Goal: Task Accomplishment & Management: Use online tool/utility

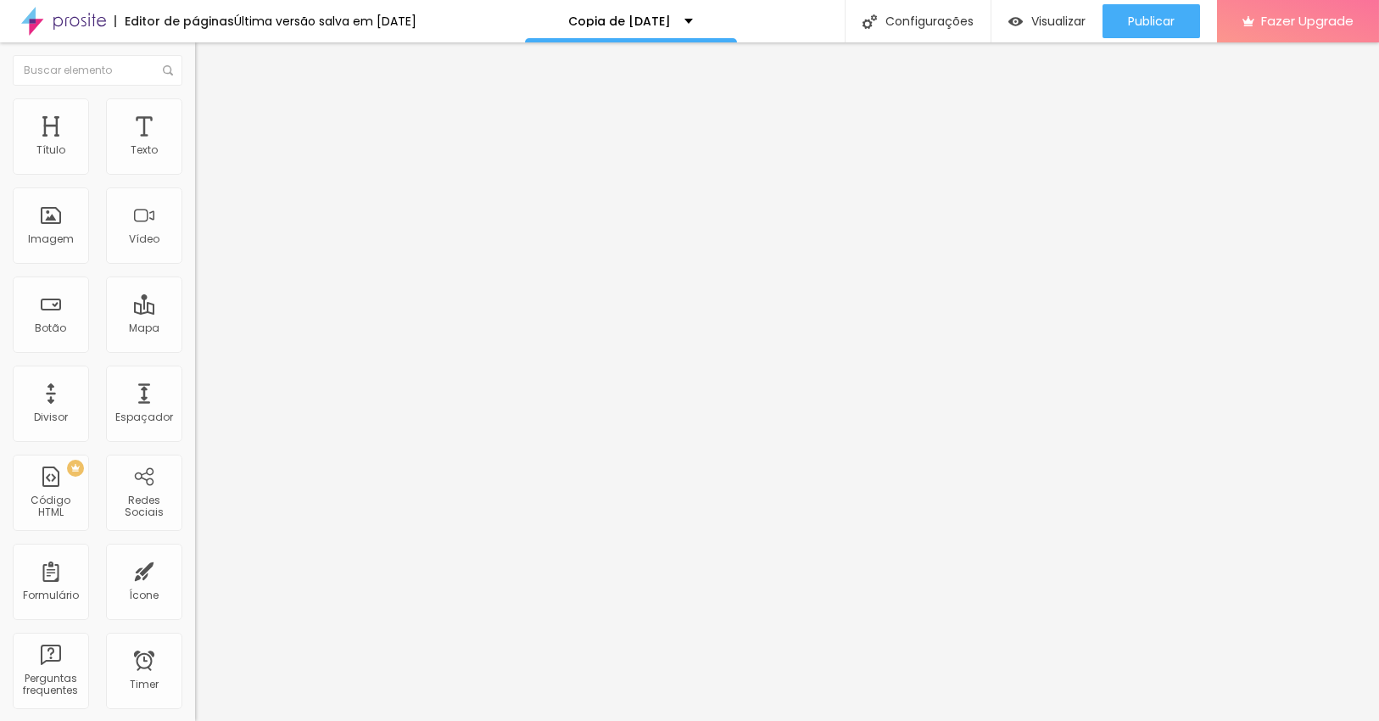
click at [195, 348] on input "https://www.flipsnack.com/lfmmarketing/cata-logo-de-natal_spre-os/full-view.htm…" at bounding box center [296, 340] width 203 height 17
paste input "utm_source=e-goi&utm_medium=email&utm_term=O+teu+Natal+inesquec%C3%ADvel+come%C…"
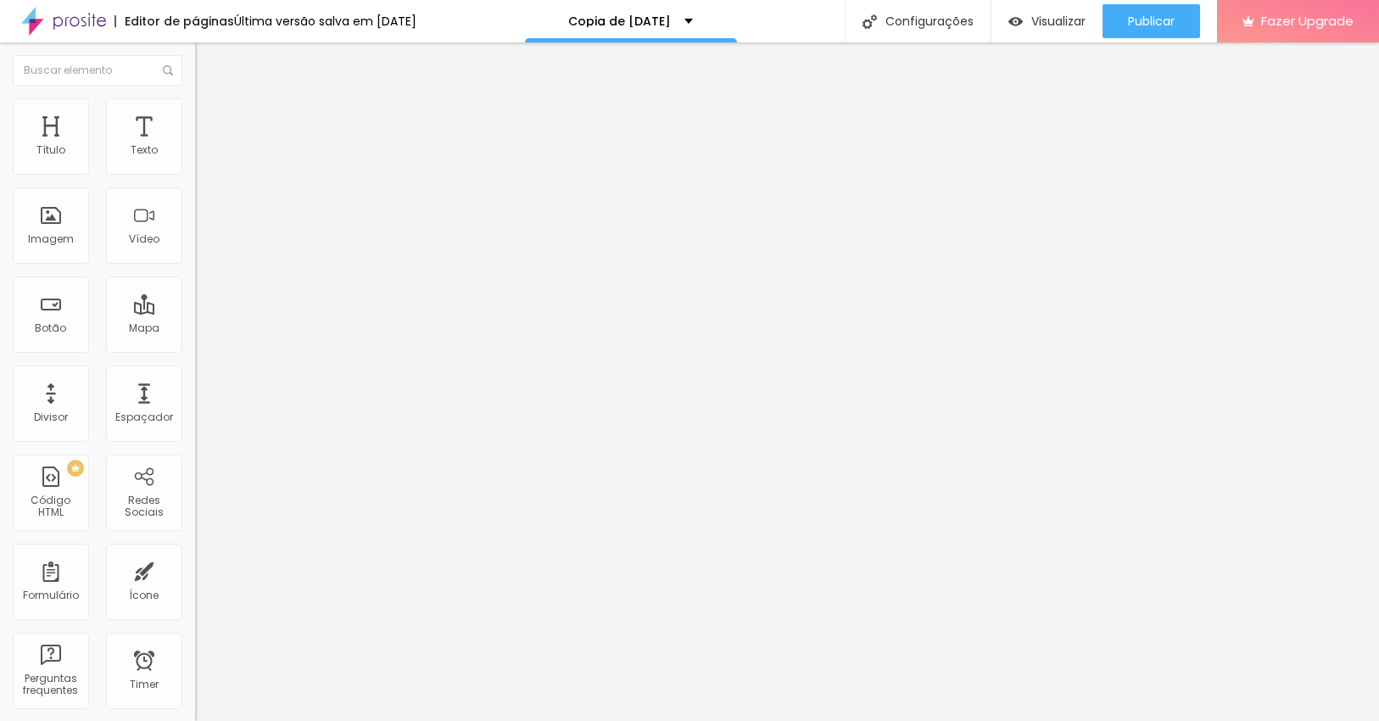
scroll to position [0, 1580]
type input "https://www.flipsnack.com/lfmmarketing/cata-logo-de-natal_spre-os/full-view.htm…"
click at [195, 435] on div "Editar Botão Conteúdo Estilo Avançado Texto Catalogo de natal Alinhamento Taman…" at bounding box center [292, 381] width 195 height 678
click at [195, 348] on input "https://www.youtube.com/watch?v=M1fFS5OH8DY" at bounding box center [296, 340] width 203 height 17
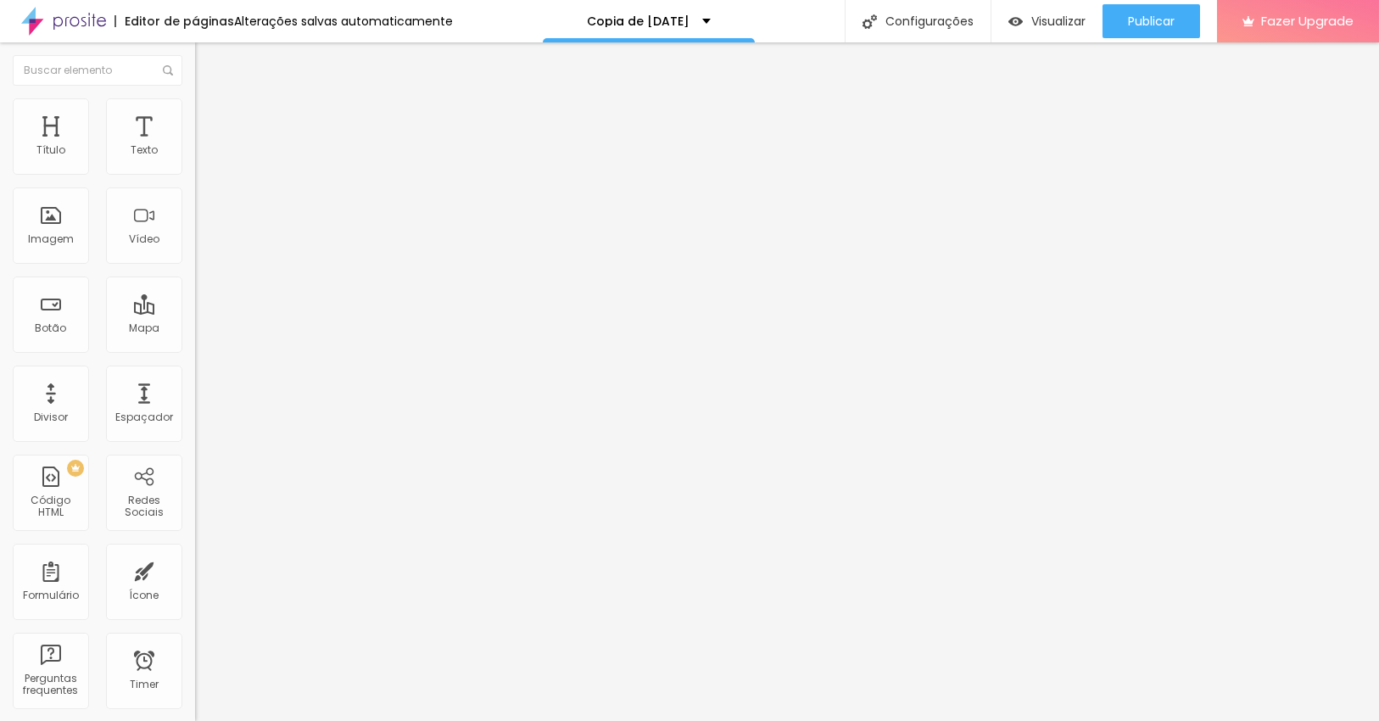
click at [195, 348] on input "https://www.youtube.com/watch?v=M1fFS5OH8DY" at bounding box center [296, 340] width 203 height 17
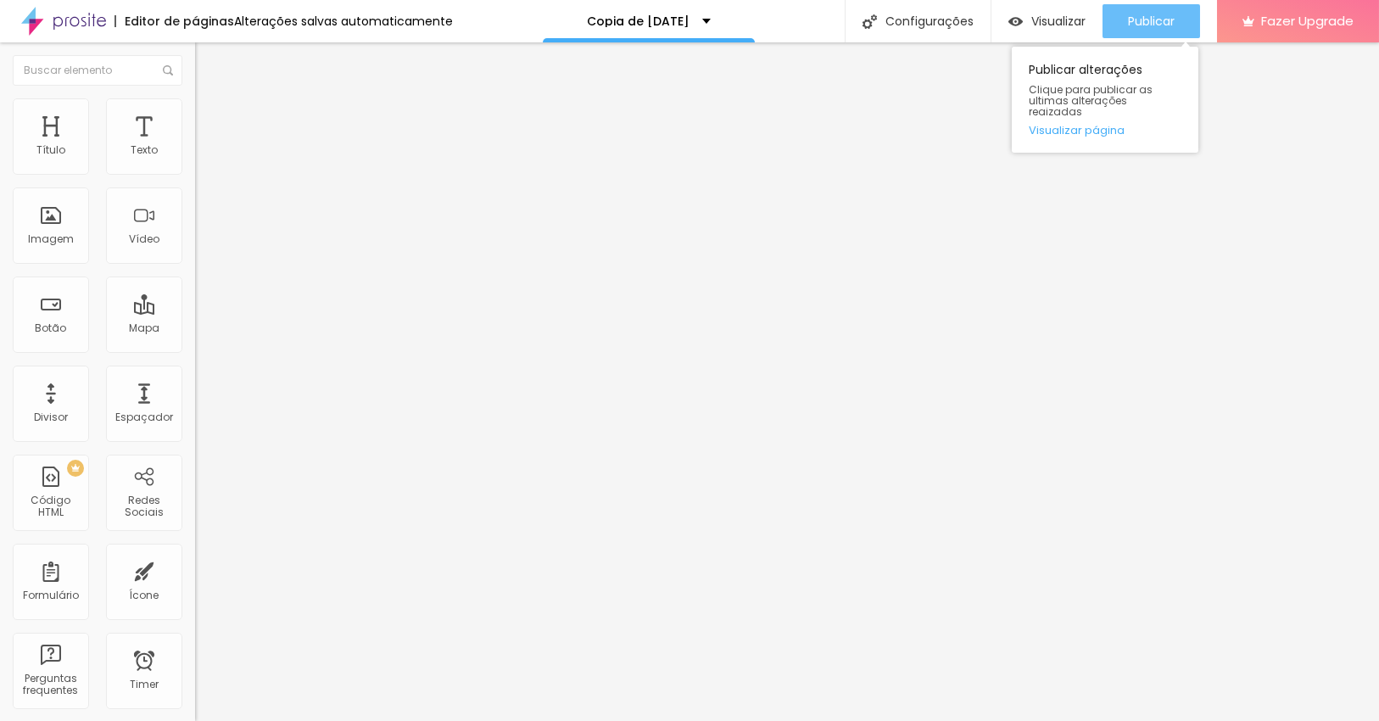
click at [1134, 19] on span "Publicar" at bounding box center [1151, 21] width 47 height 14
click at [1168, 15] on span "Publicar" at bounding box center [1151, 21] width 47 height 14
click at [1173, 21] on span "Publicar" at bounding box center [1151, 21] width 47 height 14
click at [1098, 125] on link "Visualizar página" at bounding box center [1104, 130] width 153 height 11
